Goal: Information Seeking & Learning: Learn about a topic

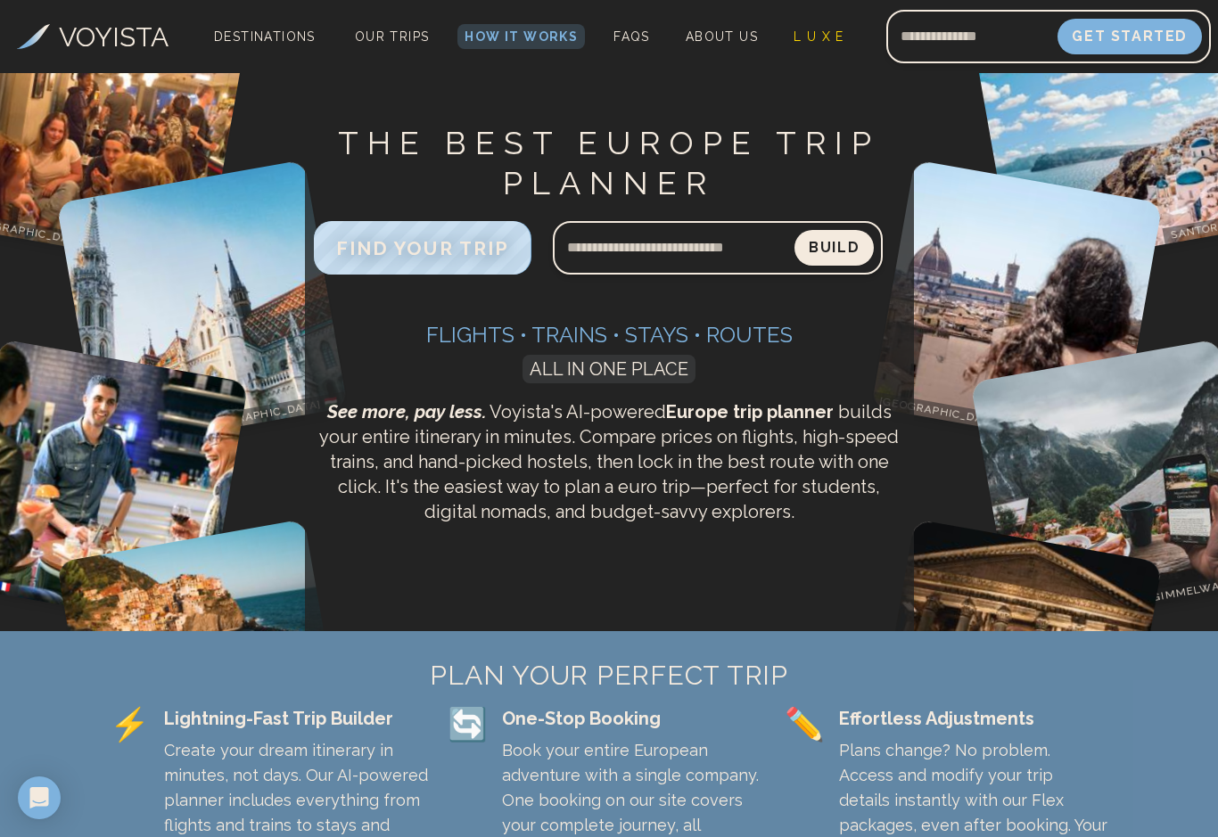
click at [391, 65] on div "VOYISTA Destinations Our Trips How It Works FAQs About Us L U X E Get Started" at bounding box center [609, 36] width 1218 height 73
click at [267, 42] on span "Destinations" at bounding box center [265, 48] width 124 height 53
click at [400, 34] on span "Our Trips" at bounding box center [392, 36] width 75 height 14
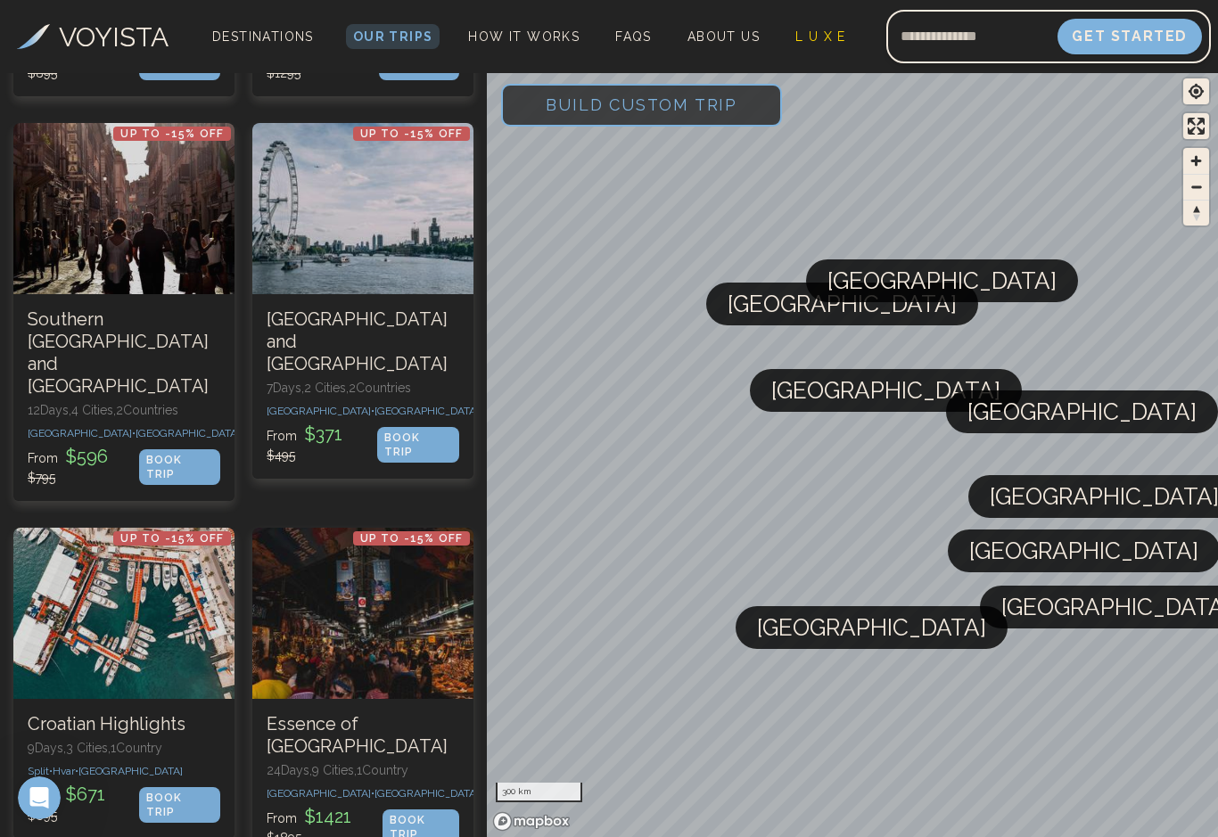
scroll to position [3759, 0]
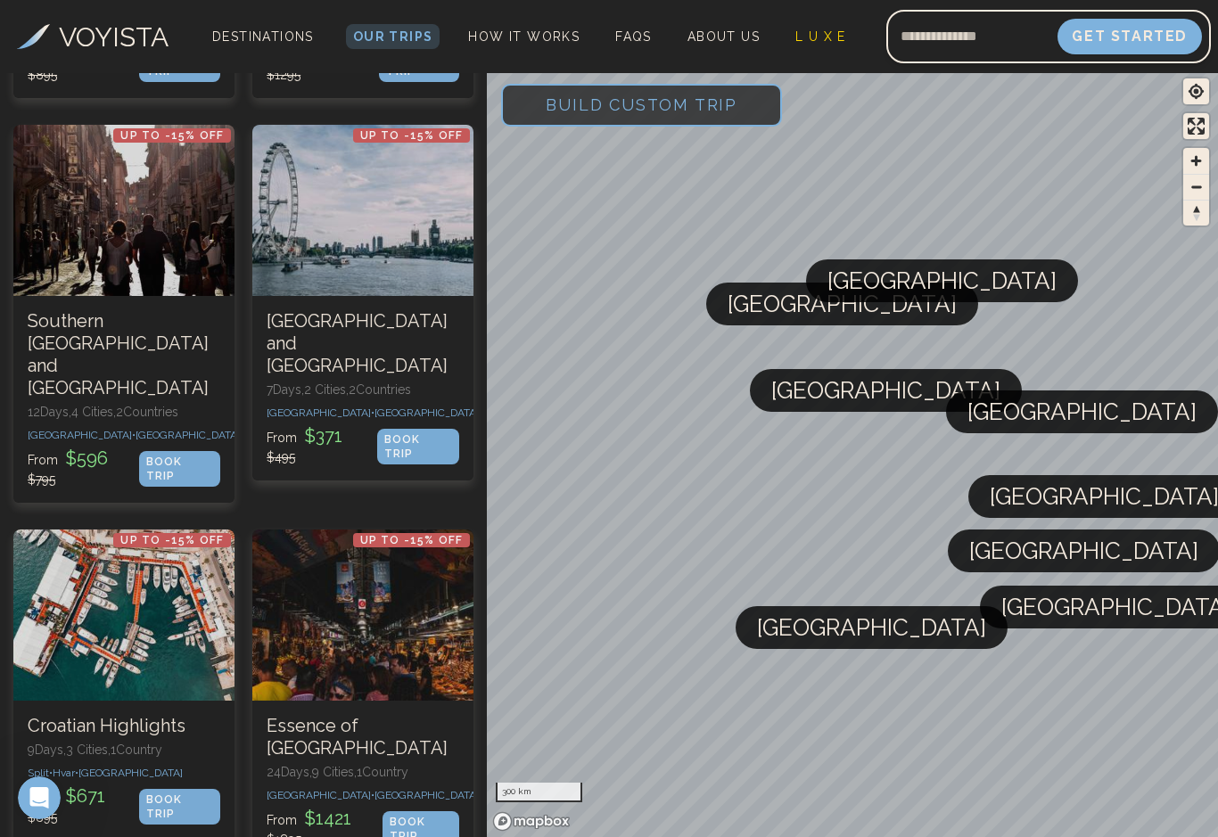
click at [112, 530] on div at bounding box center [123, 615] width 221 height 171
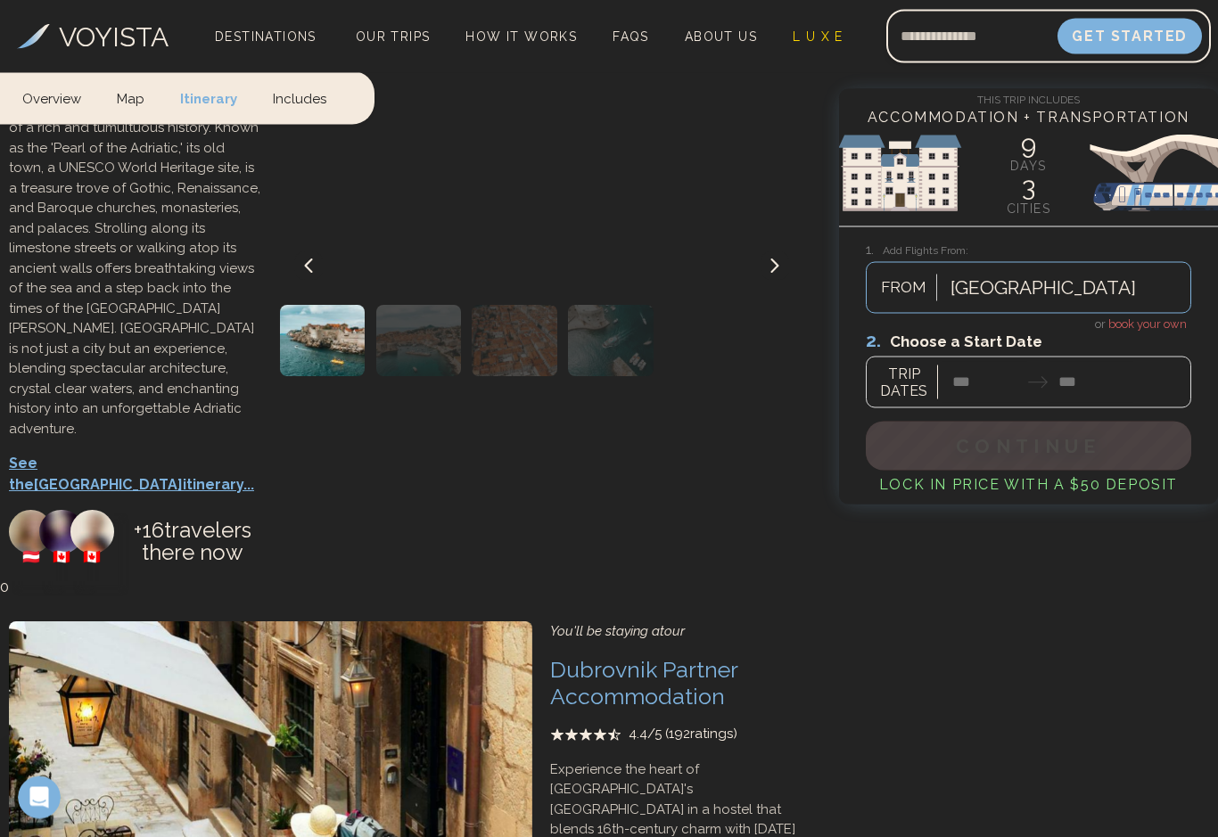
scroll to position [3457, 0]
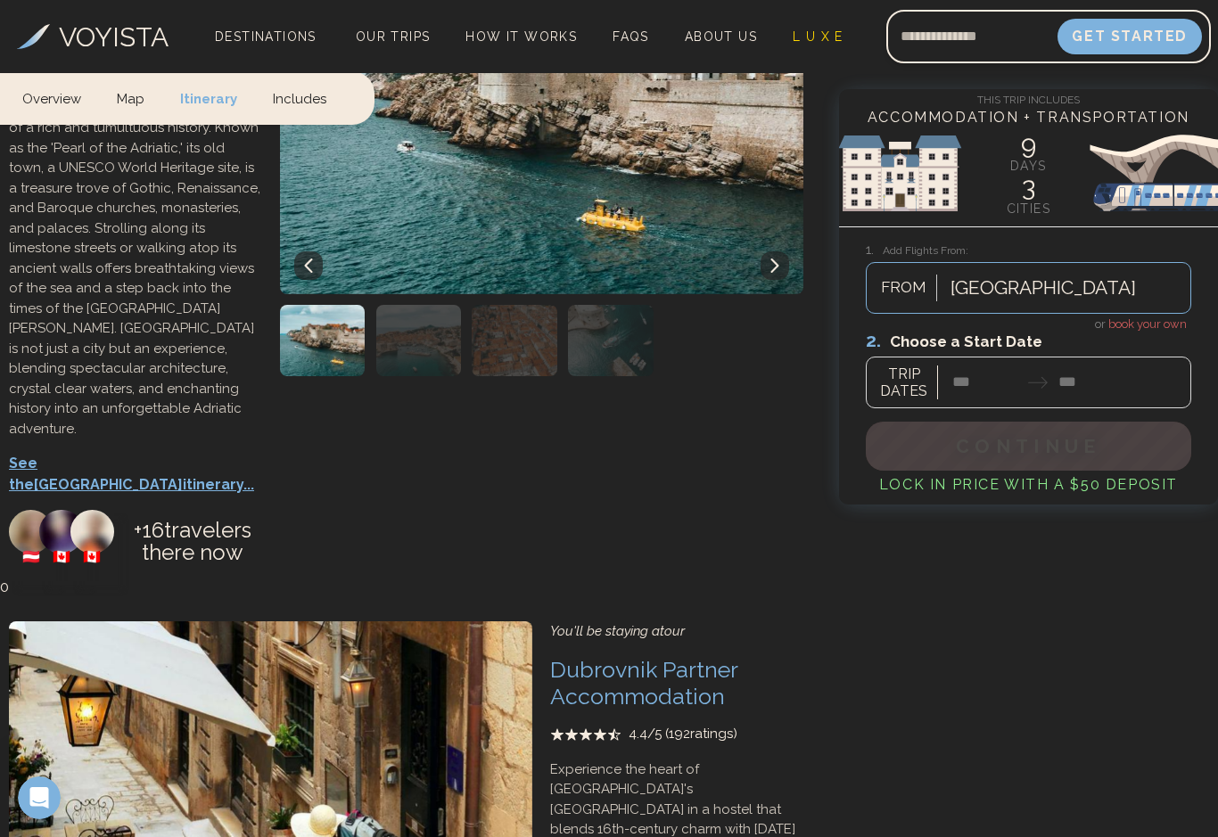
click at [816, 45] on link "L U X E" at bounding box center [818, 36] width 65 height 25
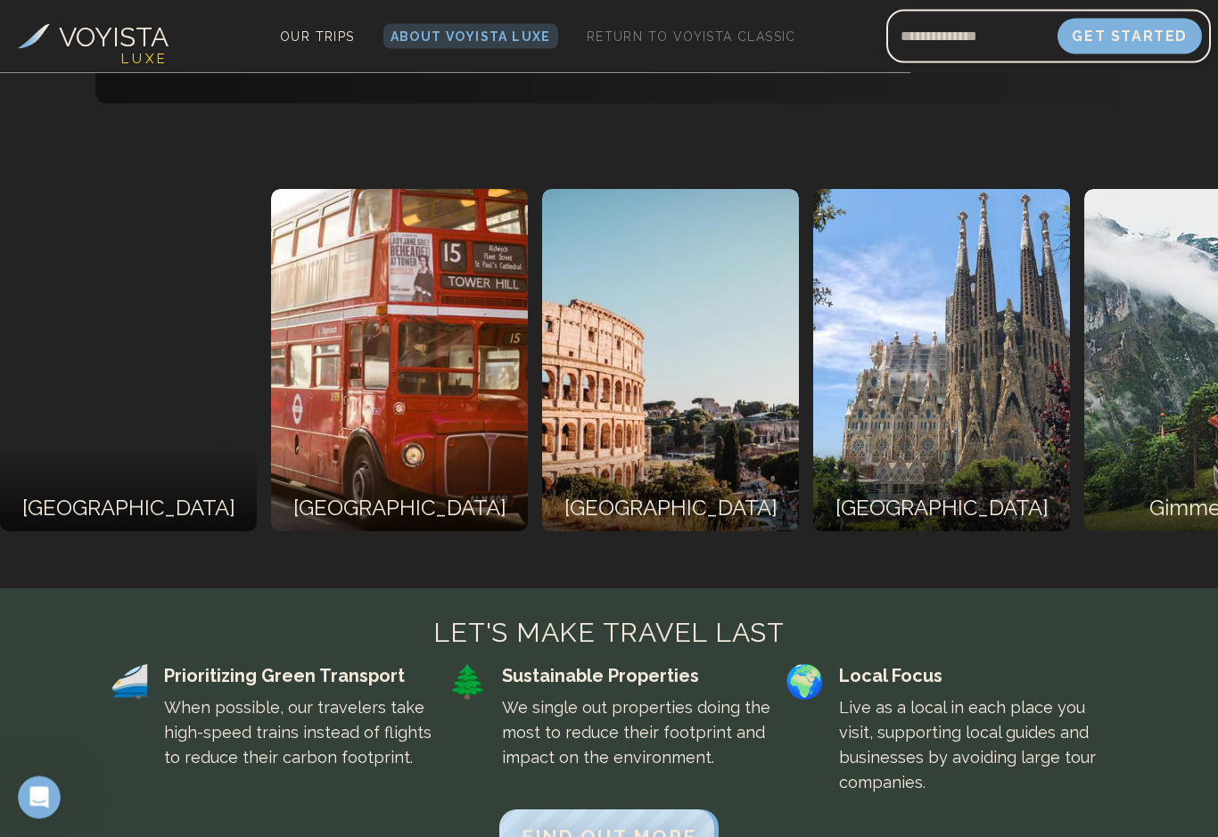
scroll to position [2614, 0]
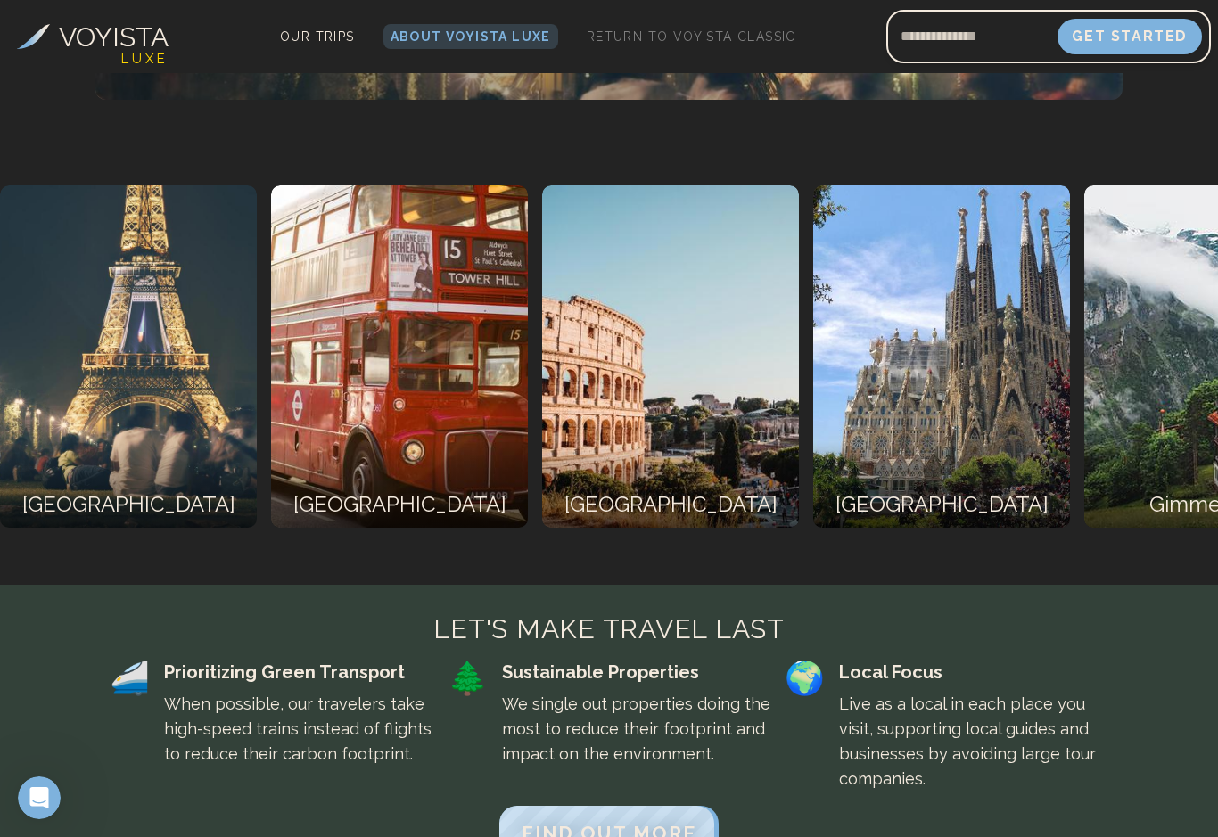
click at [540, 442] on div at bounding box center [668, 485] width 257 height 86
click at [544, 490] on h2 "[GEOGRAPHIC_DATA]" at bounding box center [665, 505] width 243 height 32
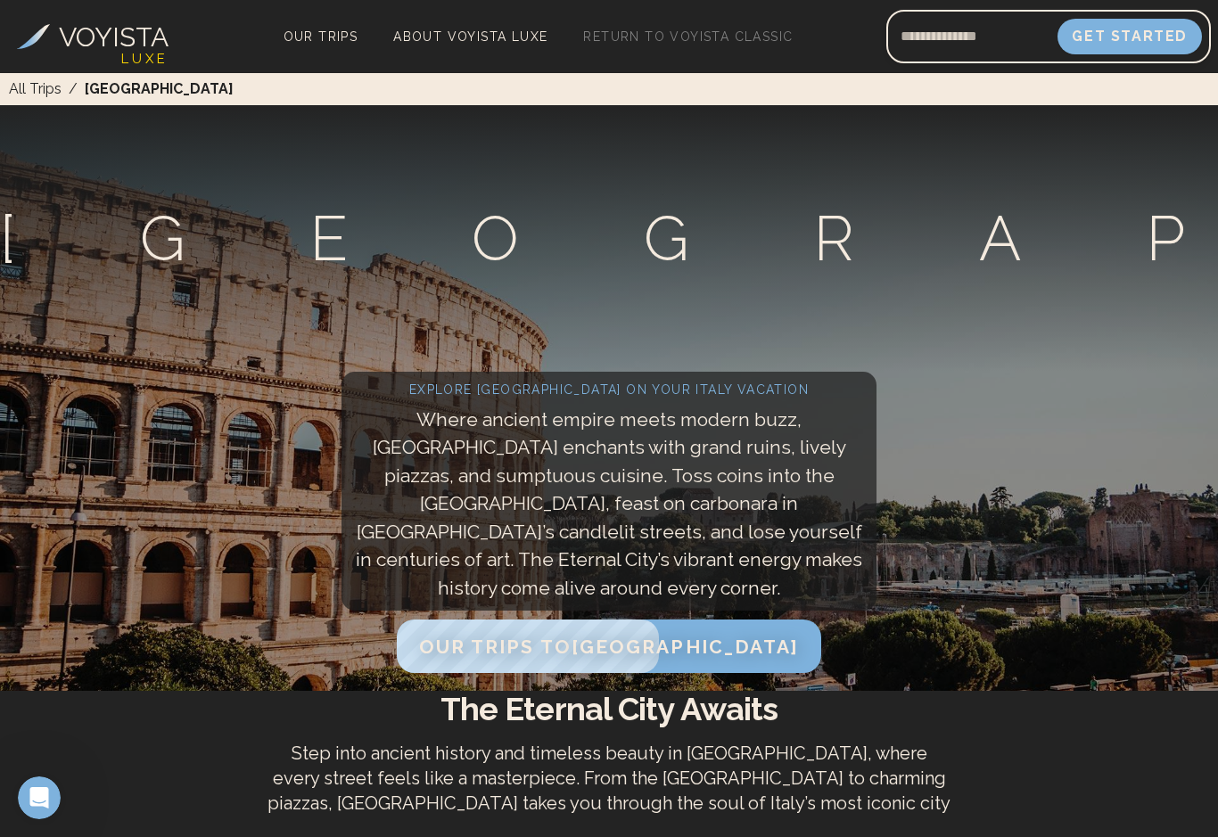
click at [315, 47] on link "Our Trips" at bounding box center [320, 36] width 89 height 25
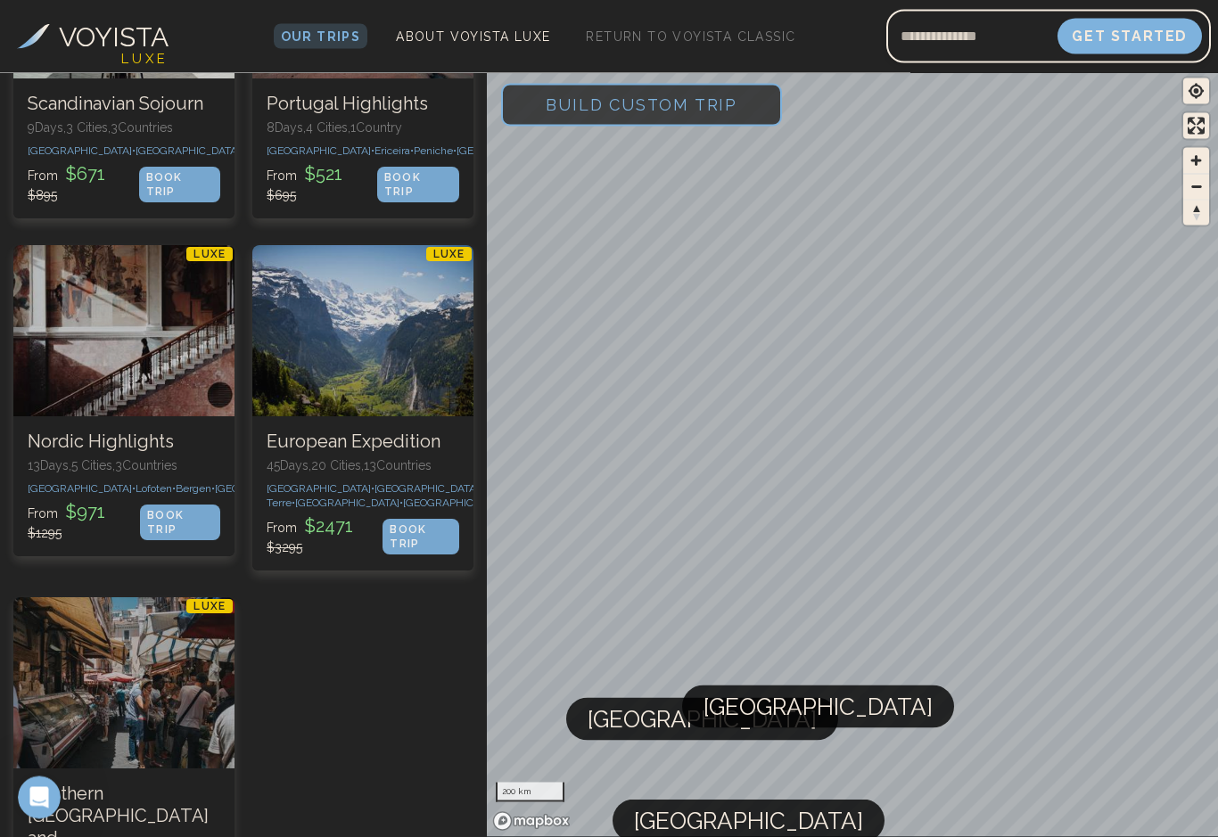
scroll to position [3627, 0]
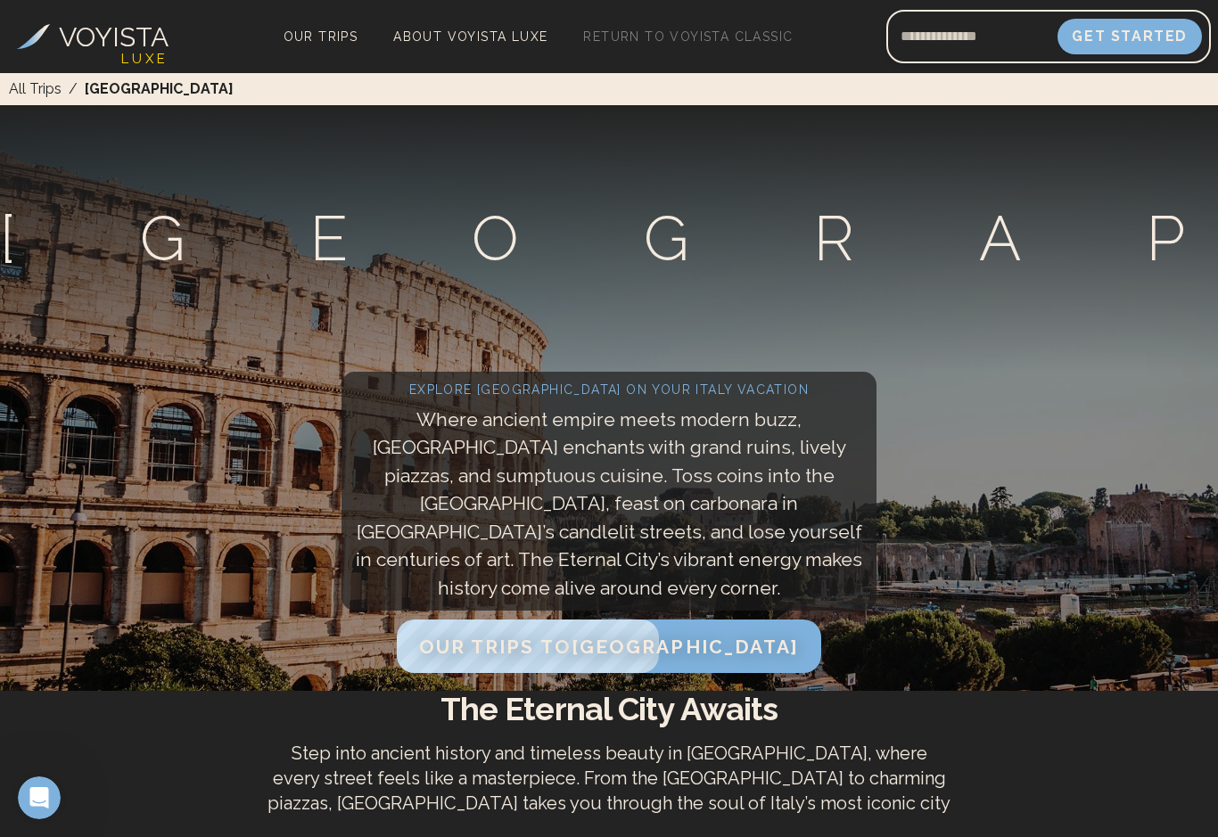
scroll to position [2647, 0]
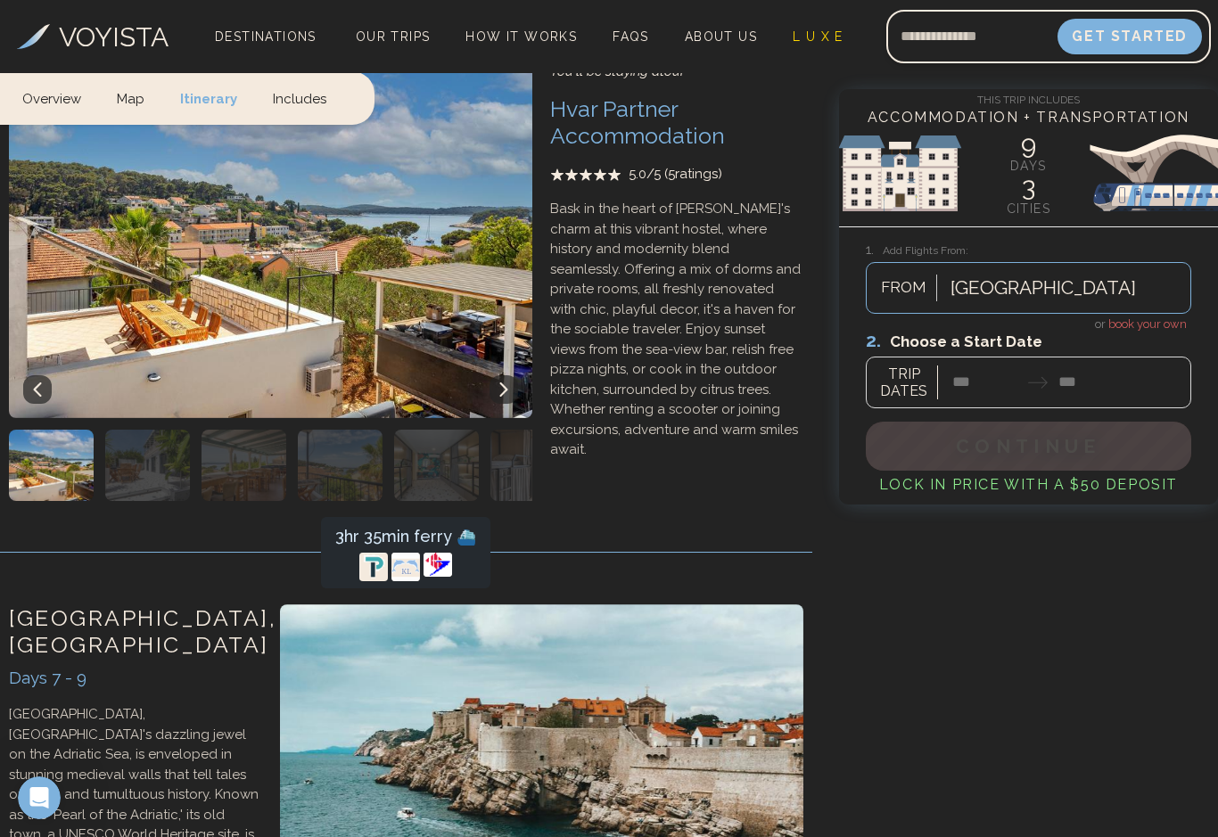
scroll to position [3457, 0]
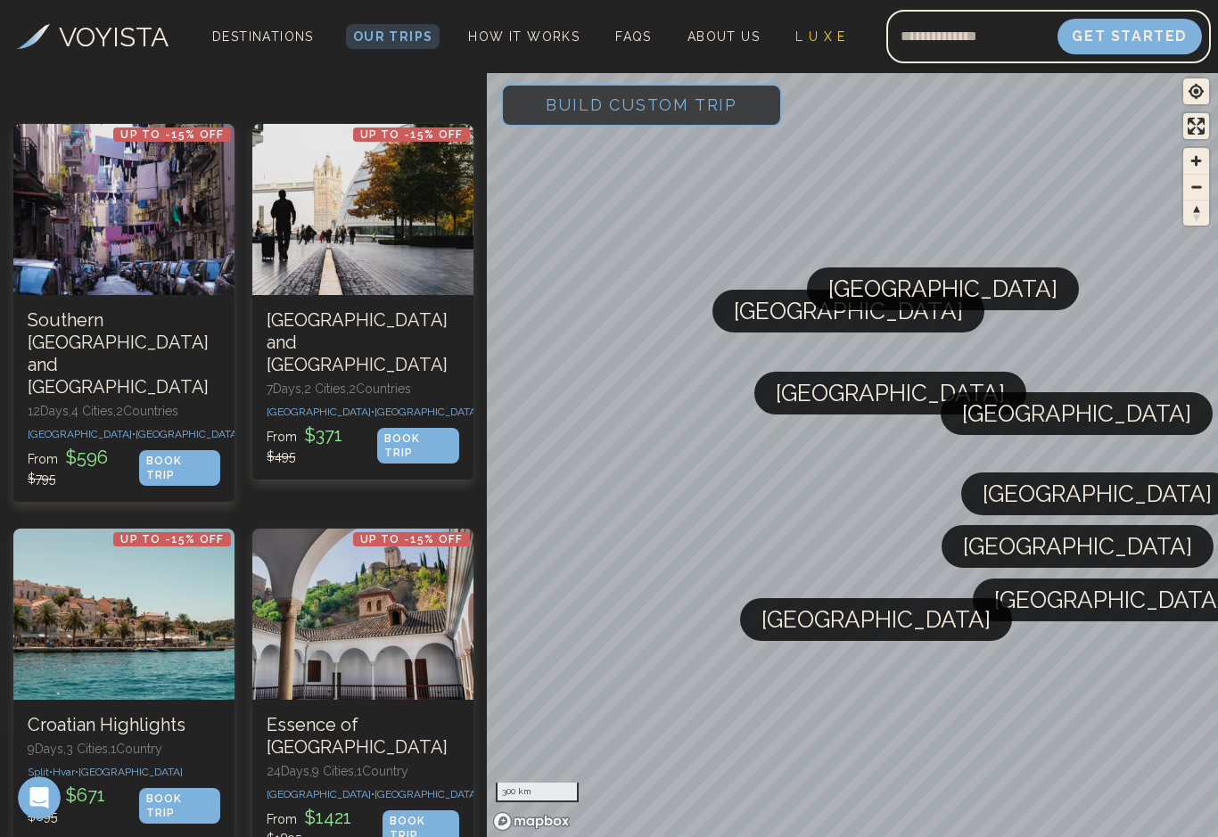
scroll to position [3758, 0]
